Goal: Information Seeking & Learning: Learn about a topic

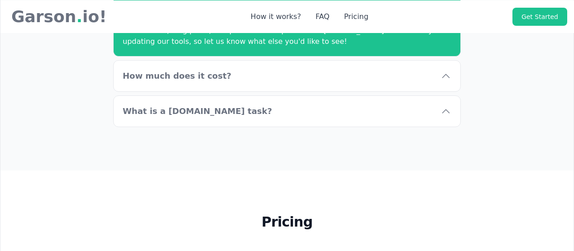
scroll to position [3306, 0]
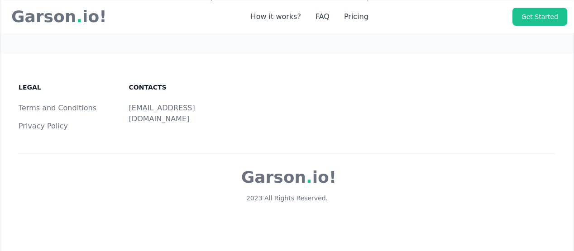
click at [54, 122] on link "Privacy Policy" at bounding box center [43, 126] width 49 height 9
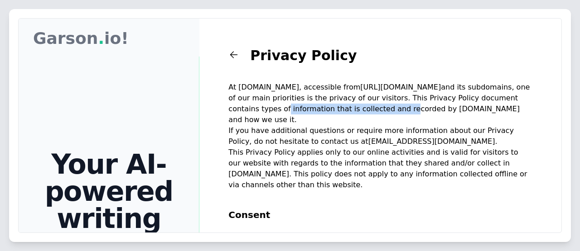
drag, startPoint x: 291, startPoint y: 105, endPoint x: 427, endPoint y: 116, distance: 137.2
click at [427, 108] on p "At [DOMAIN_NAME], accessible from [URL][DOMAIN_NAME] and its subdomains, one of…" at bounding box center [380, 103] width 304 height 43
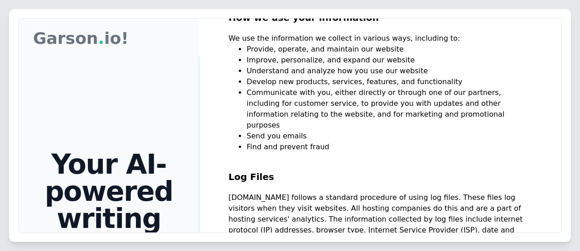
scroll to position [362, 0]
